Goal: Entertainment & Leisure: Consume media (video, audio)

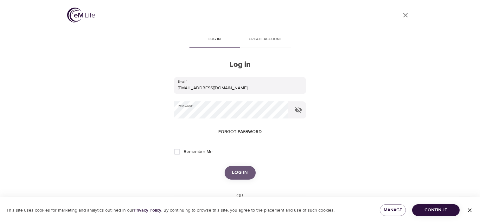
click at [244, 170] on span "Log in" at bounding box center [240, 173] width 16 height 8
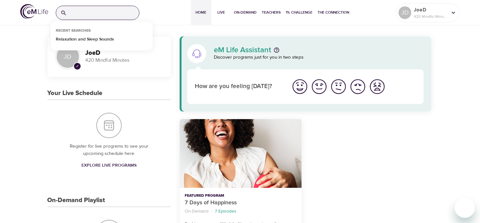
click at [100, 13] on input "search" at bounding box center [104, 13] width 70 height 14
click at [84, 39] on p "Relaxation and Sleep Sounds" at bounding box center [85, 40] width 58 height 9
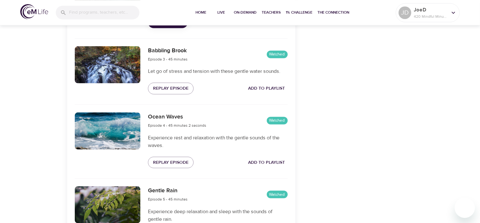
scroll to position [424, 0]
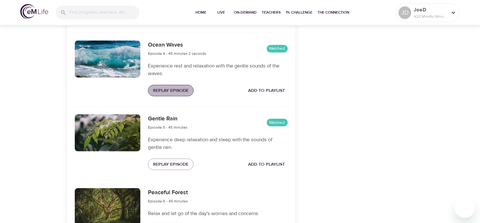
click at [172, 95] on span "Replay Episode" at bounding box center [171, 91] width 36 height 8
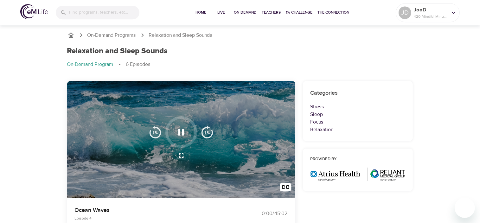
scroll to position [0, 0]
